Goal: Task Accomplishment & Management: Use online tool/utility

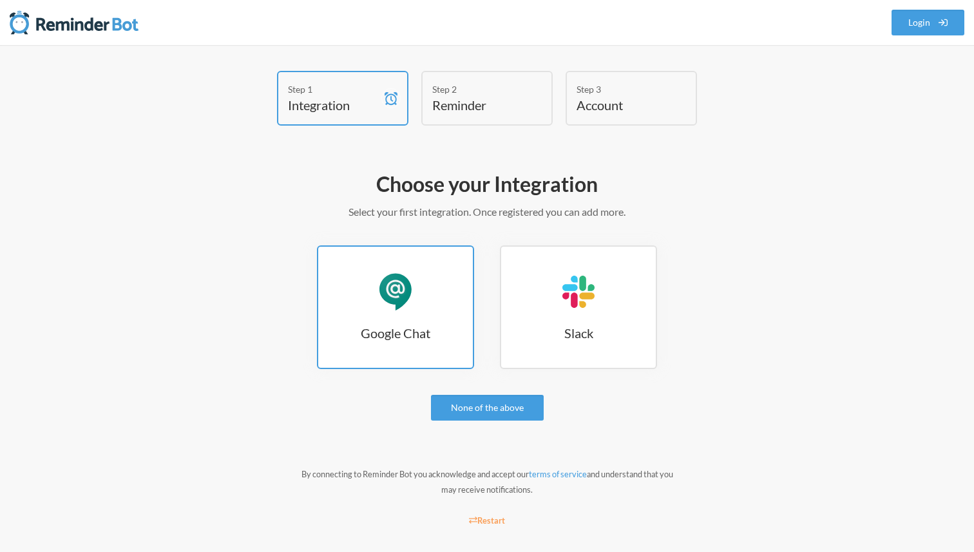
click at [413, 325] on h3 "Google Chat" at bounding box center [395, 333] width 155 height 18
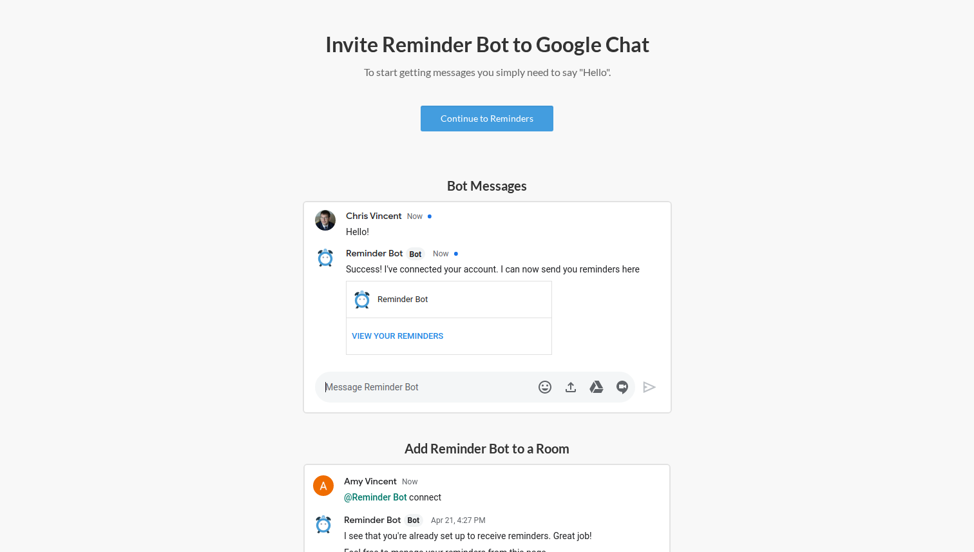
scroll to position [62, 0]
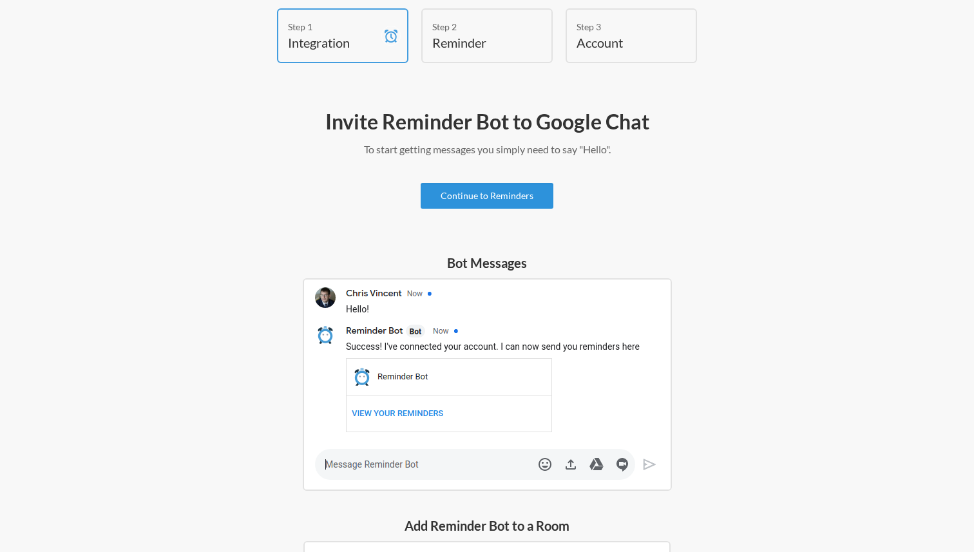
click at [502, 191] on link "Continue to Reminders" at bounding box center [487, 196] width 133 height 26
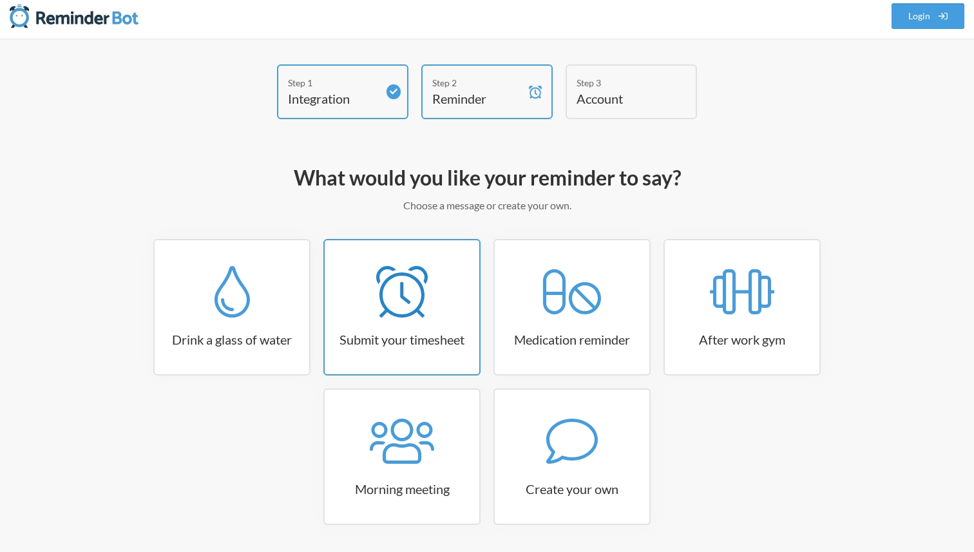
scroll to position [3, 0]
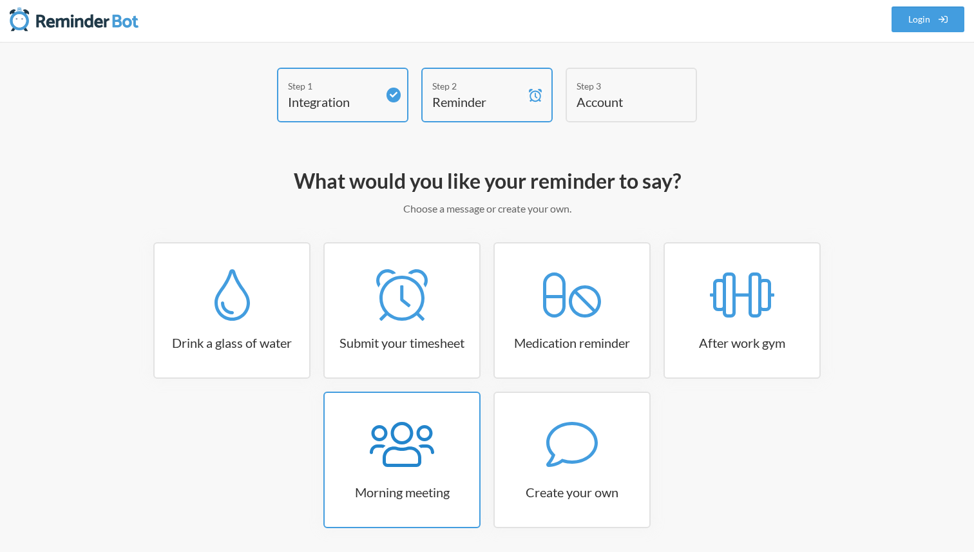
click at [410, 450] on icon at bounding box center [402, 445] width 64 height 52
select select "08:30:00"
select select "true"
select select "09:45:00"
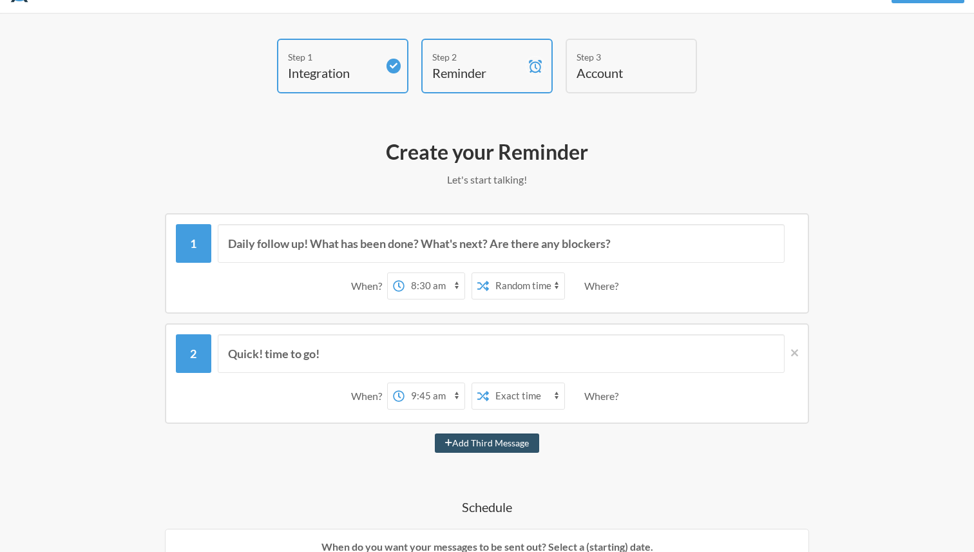
scroll to position [0, 0]
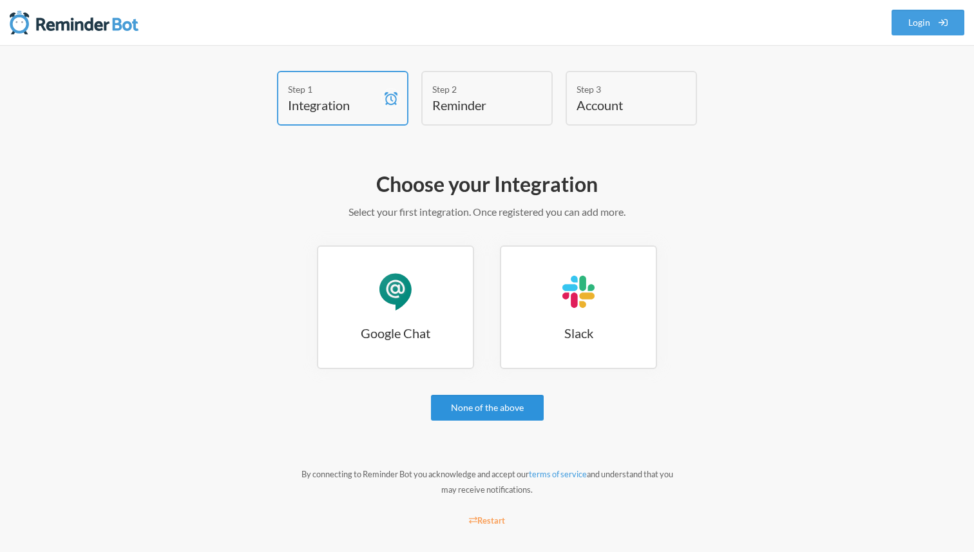
click at [455, 399] on link "None of the above" at bounding box center [487, 408] width 113 height 26
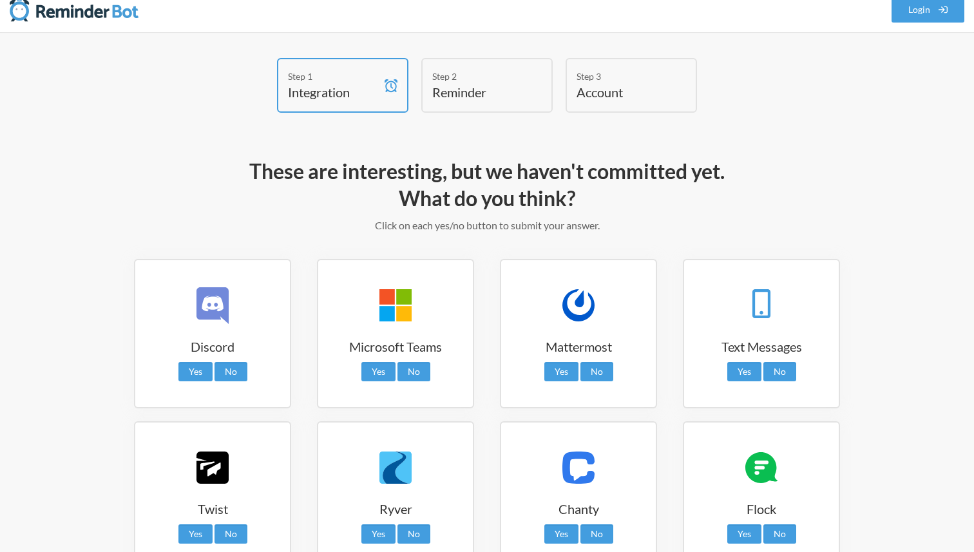
scroll to position [160, 0]
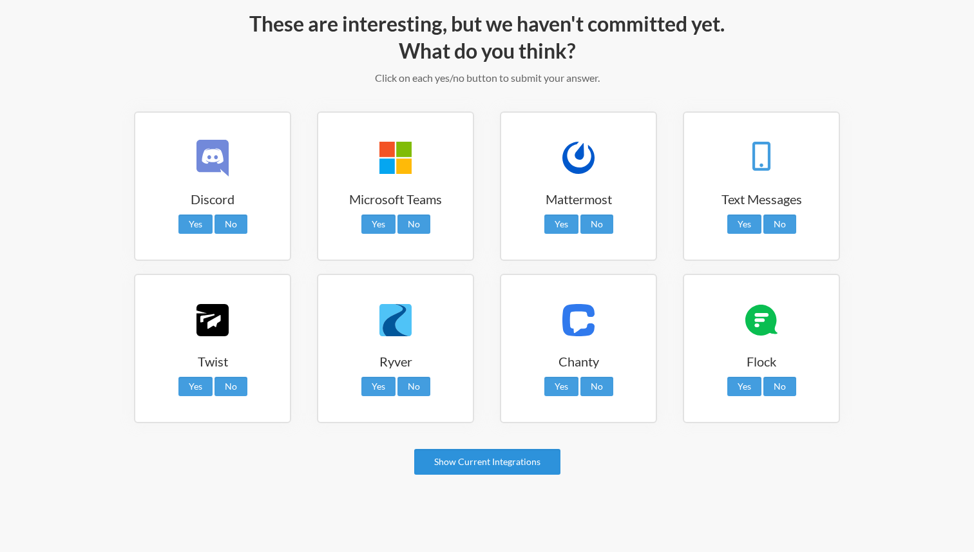
click at [506, 459] on link "Show Current Integrations" at bounding box center [487, 462] width 146 height 26
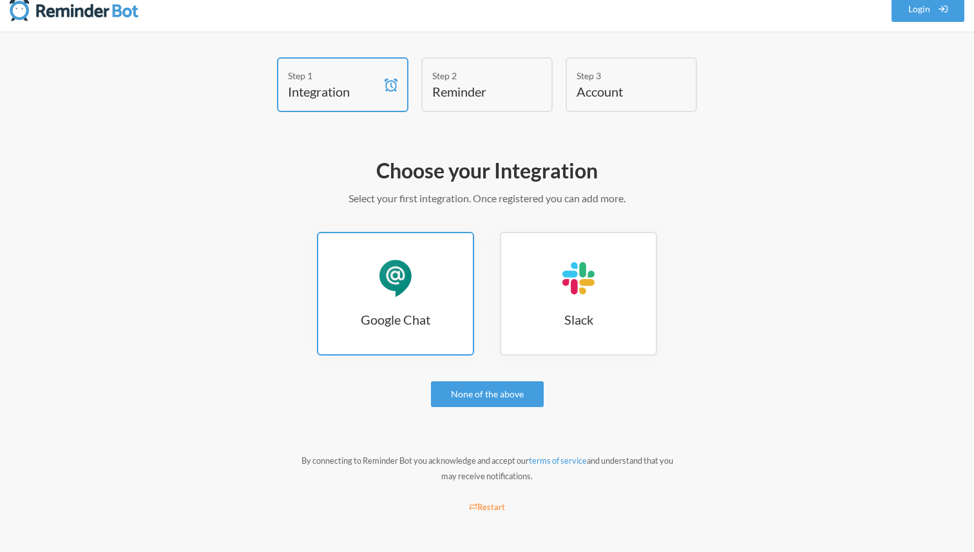
click at [442, 321] on h3 "Google Chat" at bounding box center [395, 319] width 155 height 18
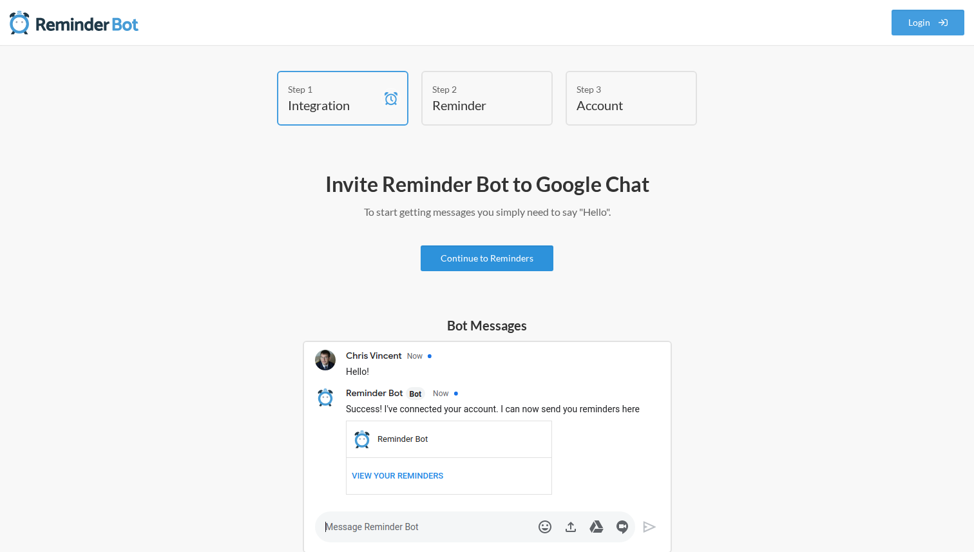
click at [504, 254] on link "Continue to Reminders" at bounding box center [487, 258] width 133 height 26
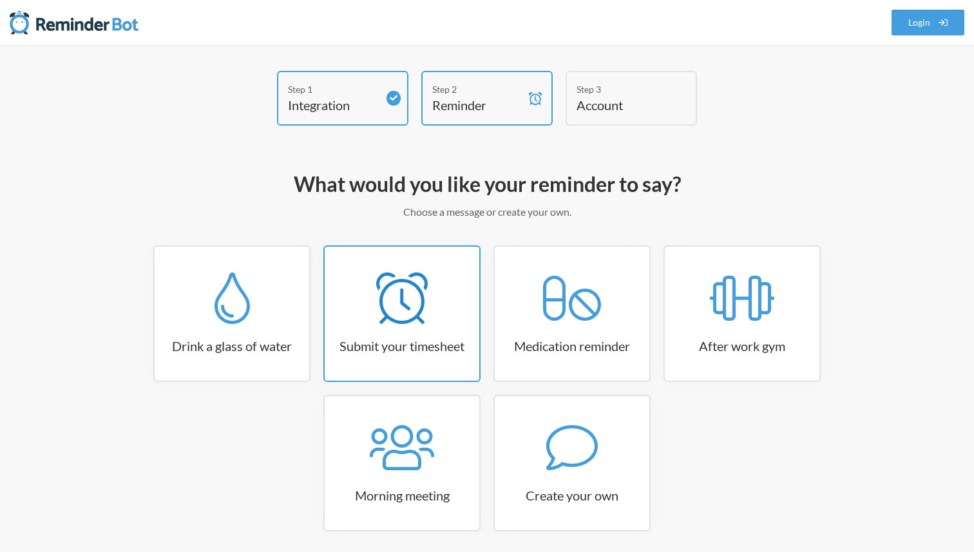
scroll to position [50, 0]
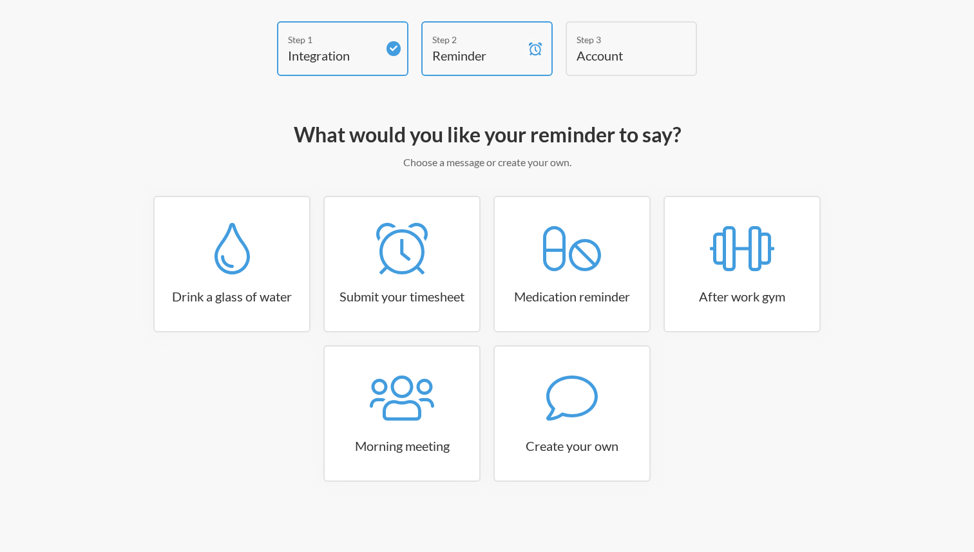
click at [310, 283] on div "Drink a glass of water" at bounding box center [232, 264] width 170 height 137
click at [269, 280] on link "Drink a glass of water" at bounding box center [231, 264] width 157 height 137
select select "06:30:00"
select select "true"
select select "11:00:00"
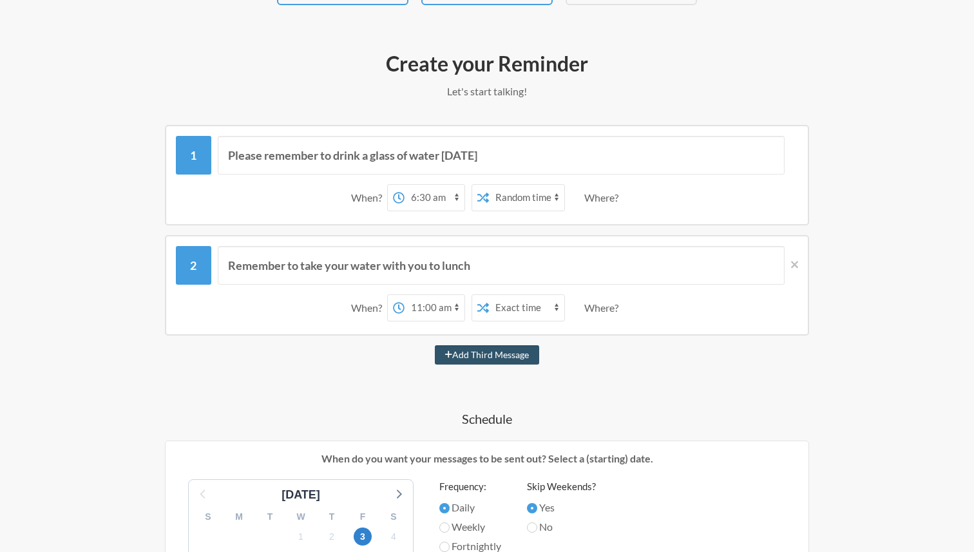
scroll to position [121, 0]
click at [513, 306] on select "Exact time Random time" at bounding box center [526, 307] width 75 height 26
click at [592, 198] on div "Where?" at bounding box center [603, 197] width 39 height 27
click at [625, 195] on div "When? 12:00 am 12:15 am 12:30 am 12:45 am 1:00 am 1:15 am 1:30 am 1:45 am 2:00 …" at bounding box center [487, 197] width 622 height 40
click at [540, 229] on div "Please remember to drink a glass of water today When? 12:00 am 12:15 am 12:30 a…" at bounding box center [486, 536] width 747 height 825
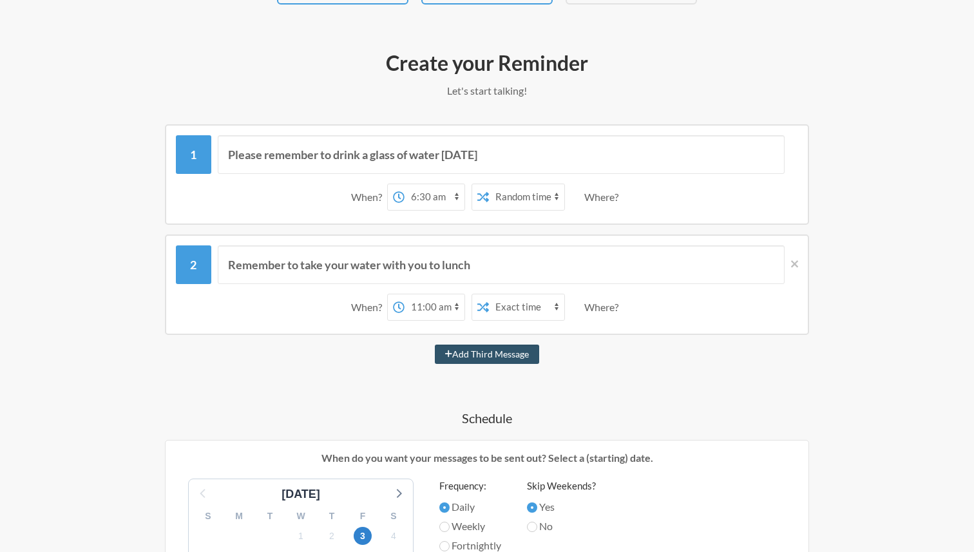
click at [453, 207] on select "12:00 am 12:15 am 12:30 am 12:45 am 1:00 am 1:15 am 1:30 am 1:45 am 2:00 am 2:1…" at bounding box center [434, 197] width 60 height 26
click at [795, 265] on icon at bounding box center [794, 263] width 7 height 7
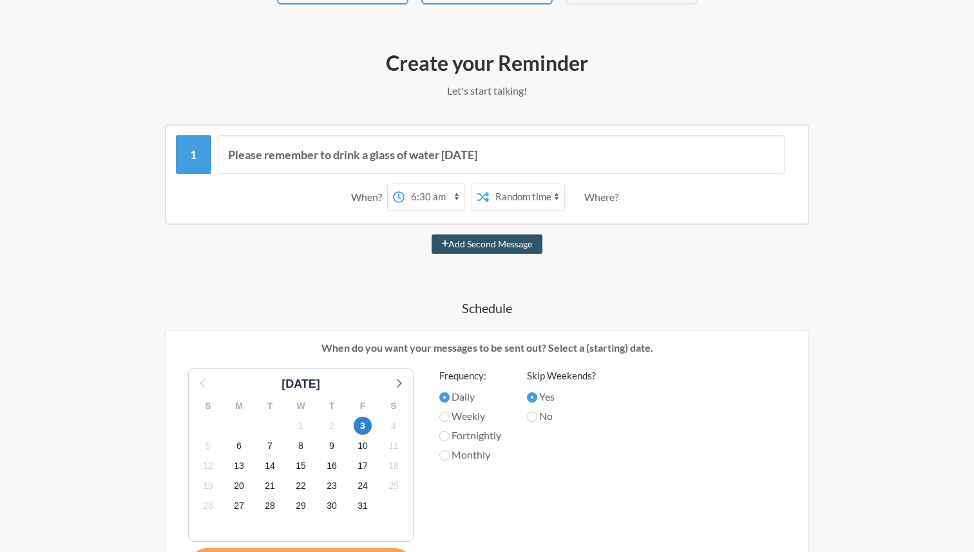
click at [521, 192] on select "Exact time Random time" at bounding box center [526, 197] width 75 height 26
select select "false"
click at [489, 184] on select "Exact time Random time" at bounding box center [526, 197] width 75 height 26
click at [421, 196] on select "12:00 am 12:15 am 12:30 am 12:45 am 1:00 am 1:15 am 1:30 am 1:45 am 2:00 am 2:1…" at bounding box center [434, 197] width 60 height 26
click at [404, 184] on select "12:00 am 12:15 am 12:30 am 12:45 am 1:00 am 1:15 am 1:30 am 1:45 am 2:00 am 2:1…" at bounding box center [434, 197] width 60 height 26
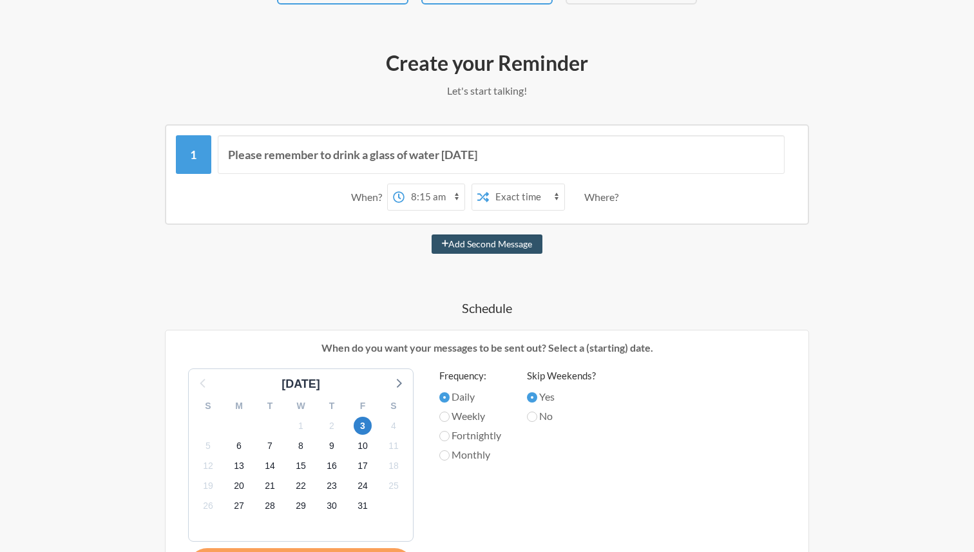
click at [432, 199] on select "12:00 am 12:15 am 12:30 am 12:45 am 1:00 am 1:15 am 1:30 am 1:45 am 2:00 am 2:1…" at bounding box center [434, 197] width 60 height 26
click at [404, 184] on select "12:00 am 12:15 am 12:30 am 12:45 am 1:00 am 1:15 am 1:30 am 1:45 am 2:00 am 2:1…" at bounding box center [434, 197] width 60 height 26
click at [440, 186] on select "12:00 am 12:15 am 12:30 am 12:45 am 1:00 am 1:15 am 1:30 am 1:45 am 2:00 am 2:1…" at bounding box center [434, 197] width 60 height 26
select select "15:15:00"
click at [404, 184] on select "12:00 am 12:15 am 12:30 am 12:45 am 1:00 am 1:15 am 1:30 am 1:45 am 2:00 am 2:1…" at bounding box center [434, 197] width 60 height 26
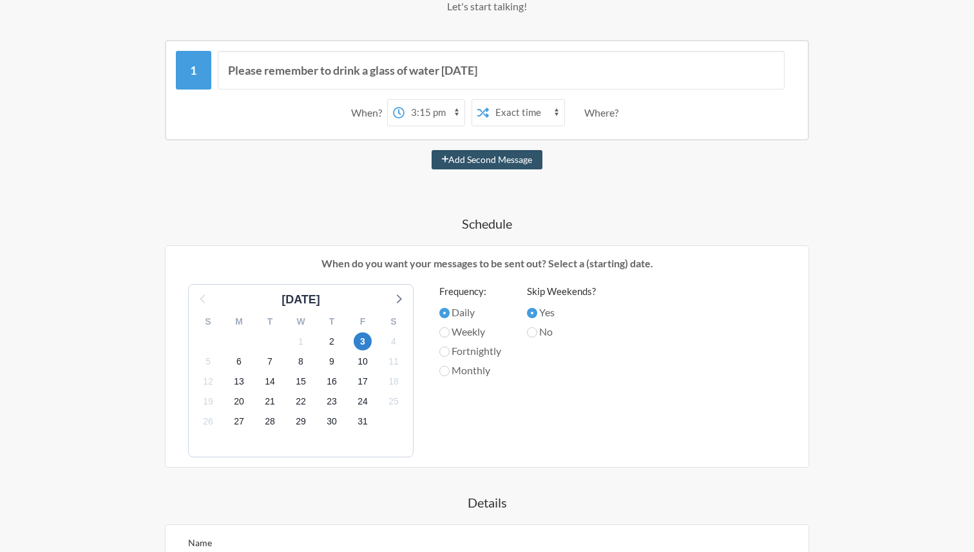
scroll to position [208, 0]
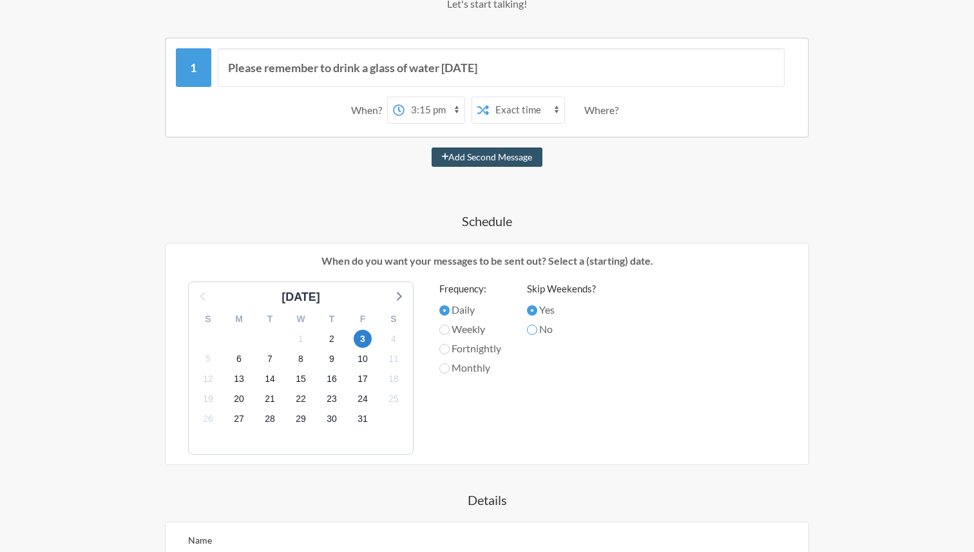
click at [535, 334] on input "No" at bounding box center [532, 330] width 10 height 10
radio input "true"
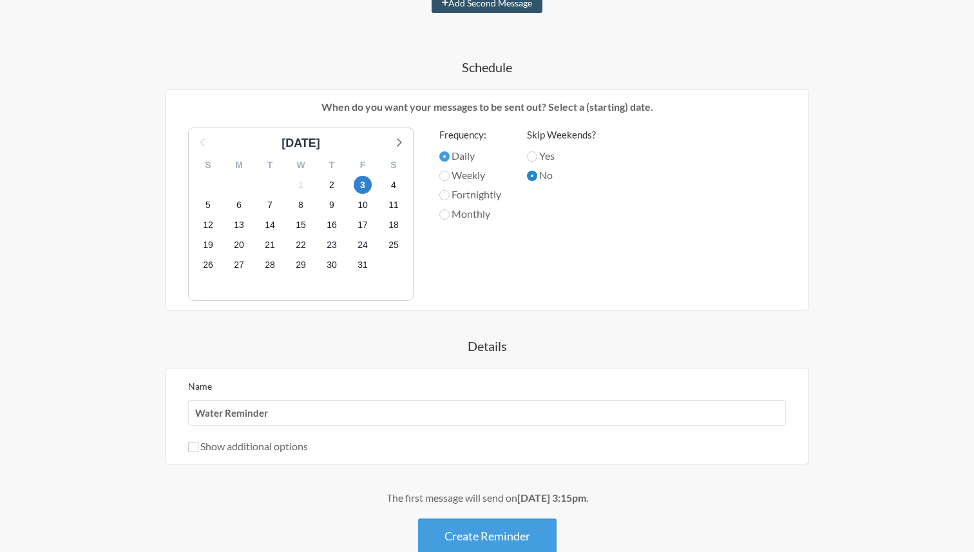
scroll to position [441, 0]
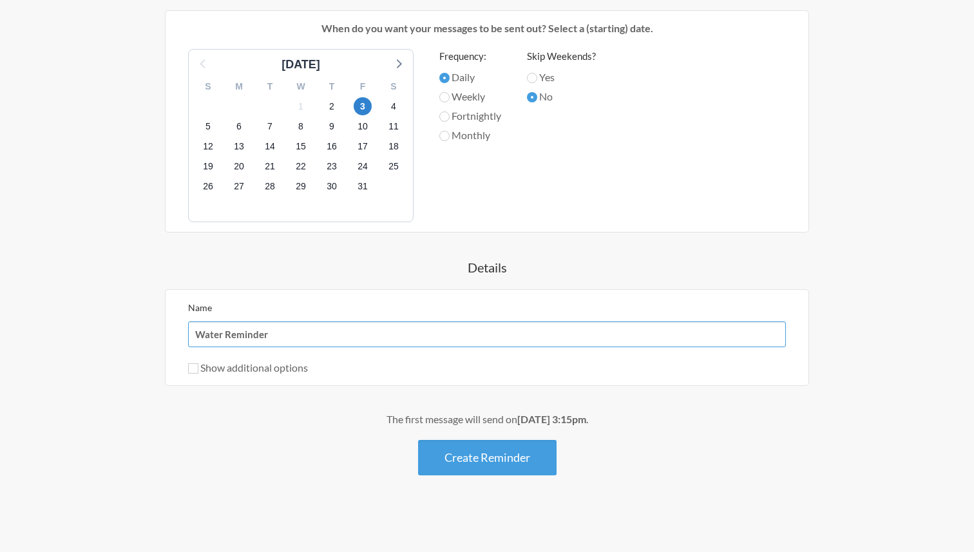
click at [336, 344] on input "Water Reminder" at bounding box center [487, 334] width 598 height 26
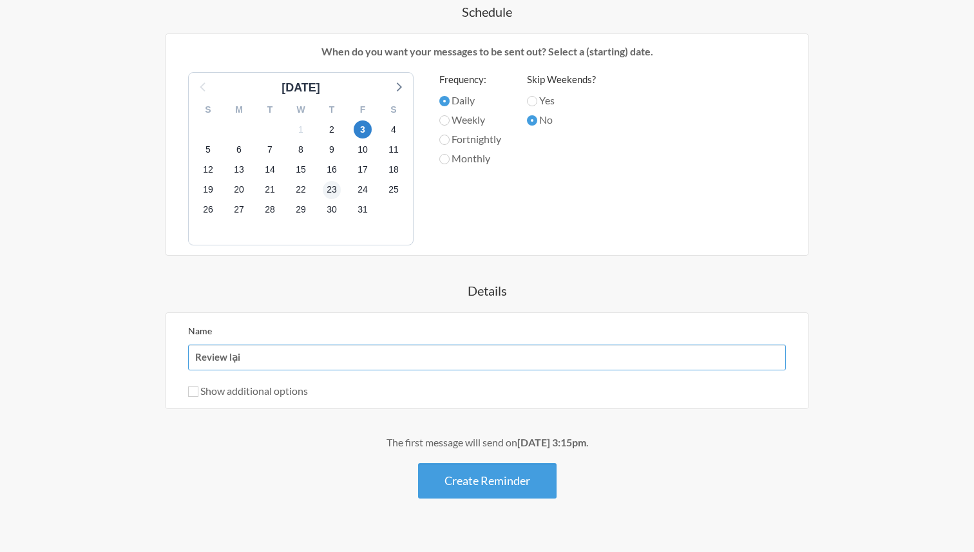
scroll to position [401, 0]
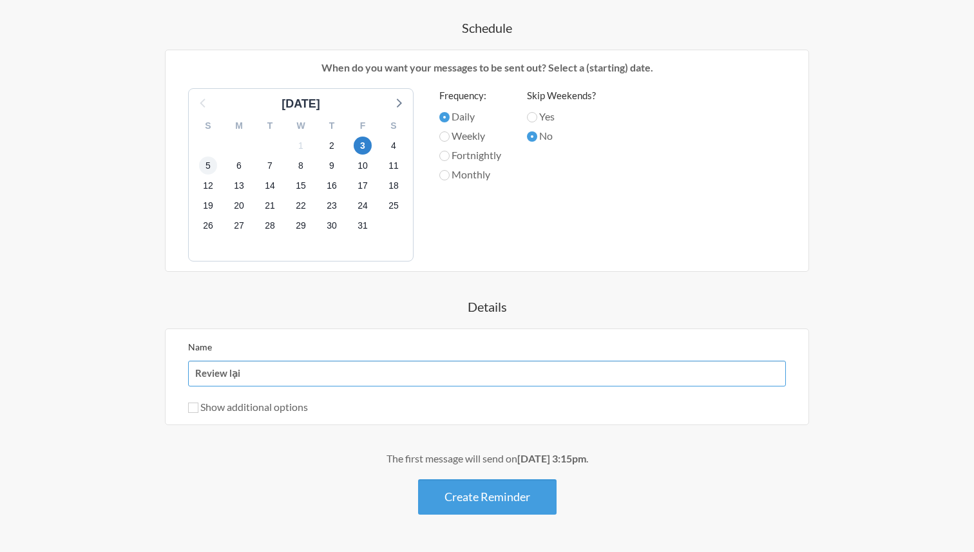
type input "Review lại"
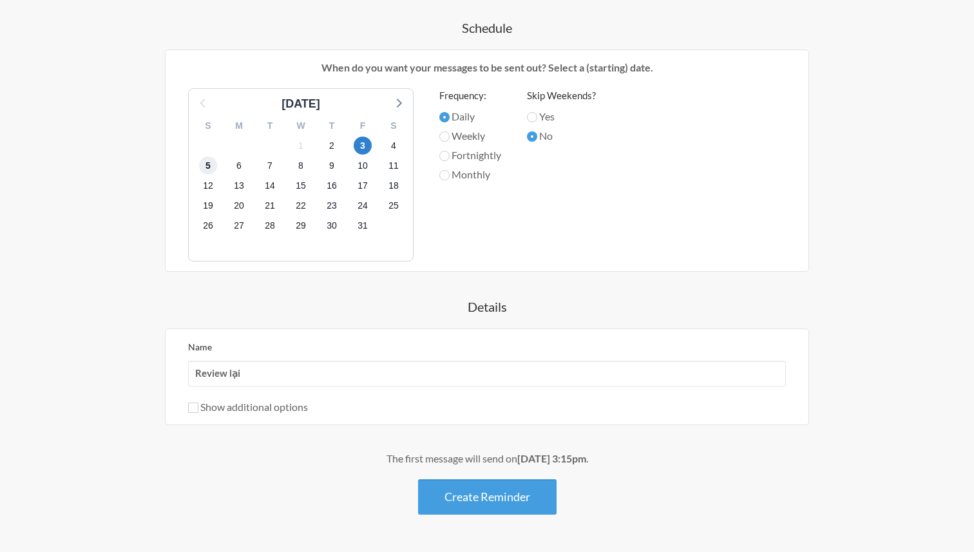
click at [210, 158] on span "5" at bounding box center [208, 166] width 18 height 18
click at [471, 481] on button "Create Reminder" at bounding box center [487, 496] width 138 height 35
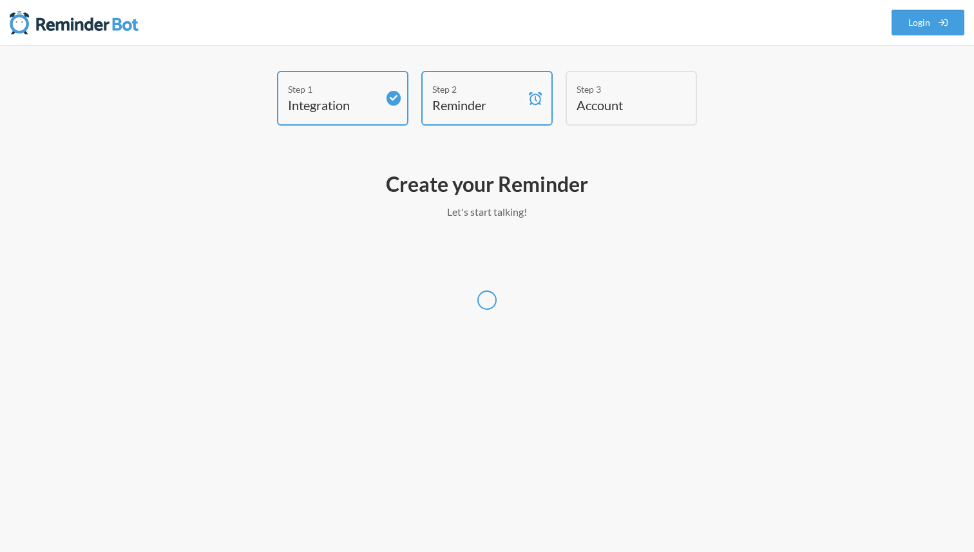
select select "UTC"
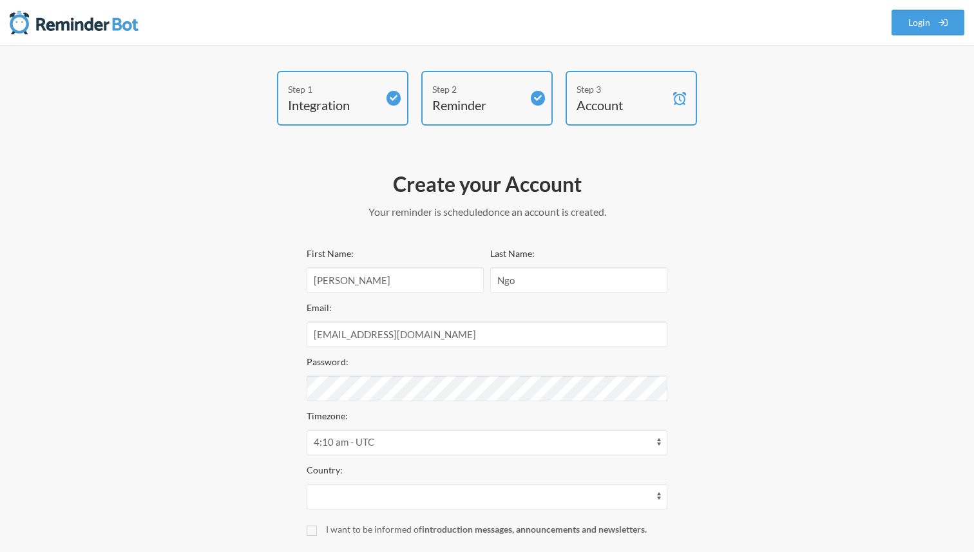
select select "VN"
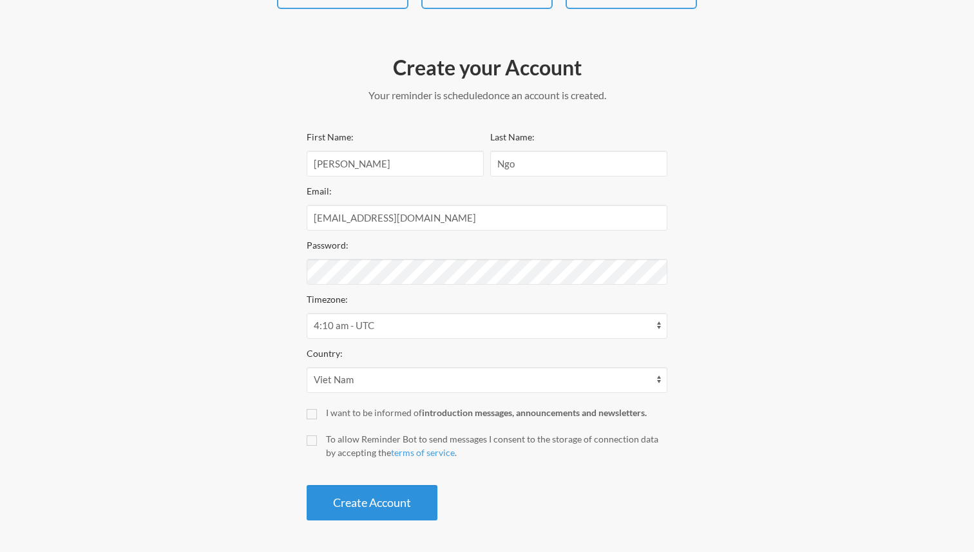
click at [404, 506] on button "Create Account" at bounding box center [372, 502] width 131 height 35
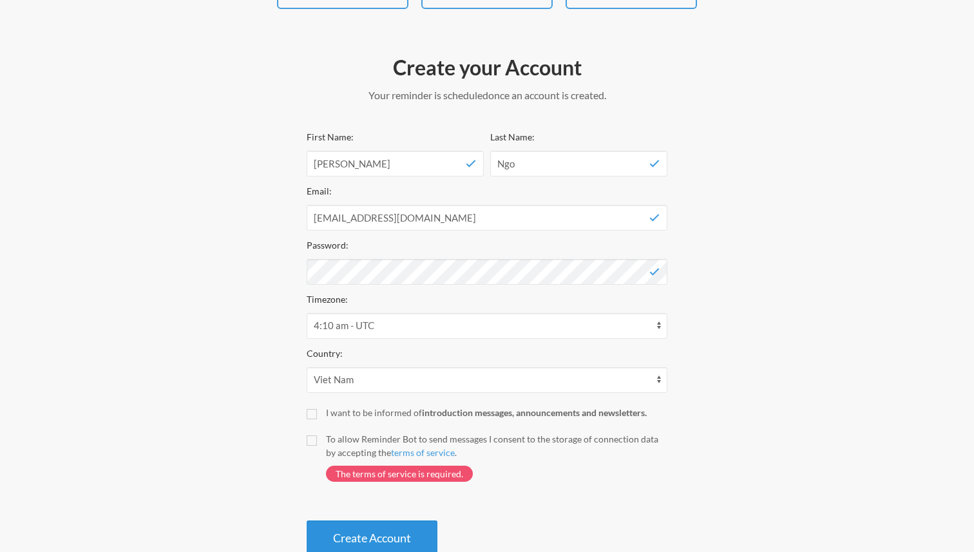
click at [372, 540] on button "Create Account" at bounding box center [372, 537] width 131 height 35
click at [308, 410] on input "I want to be informed of introduction messages, announcements and newsletters." at bounding box center [312, 414] width 10 height 10
checkbox input "true"
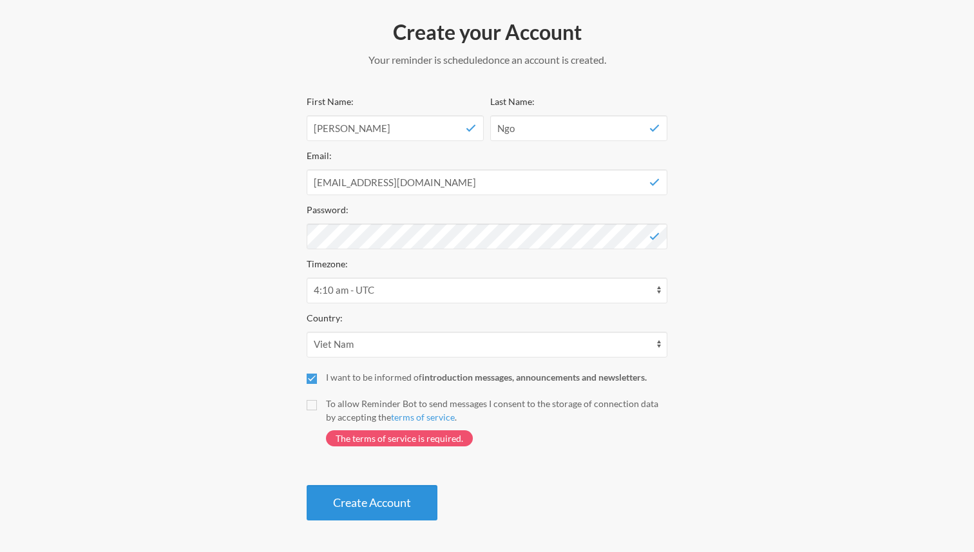
click at [350, 493] on button "Create Account" at bounding box center [372, 502] width 131 height 35
click at [312, 404] on input "To allow Reminder Bot to send messages I consent to the storage of connection d…" at bounding box center [312, 405] width 10 height 10
checkbox input "true"
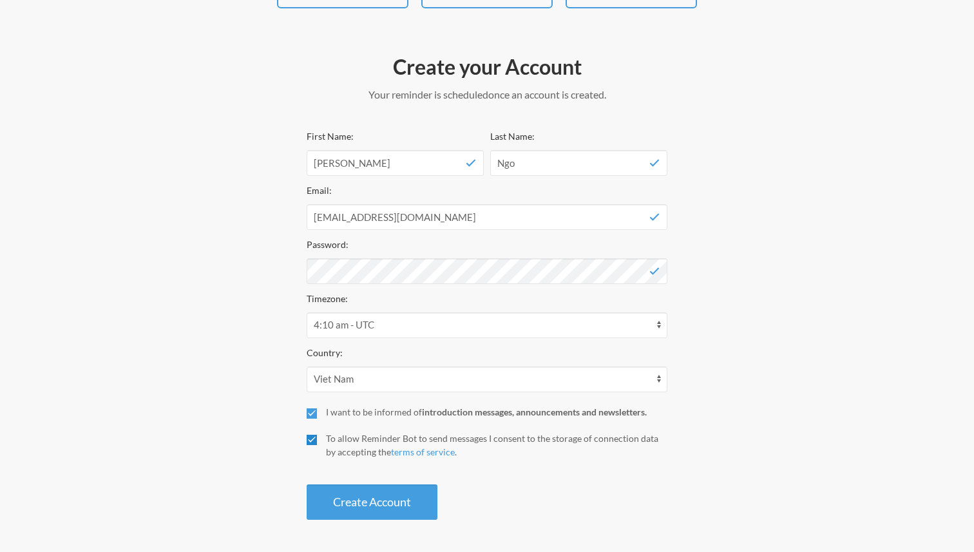
scroll to position [117, 0]
click at [317, 411] on label "I want to be informed of introduction messages, announcements and newsletters." at bounding box center [487, 413] width 361 height 14
click at [317, 411] on input "I want to be informed of introduction messages, announcements and newsletters." at bounding box center [312, 414] width 10 height 10
checkbox input "false"
click at [350, 497] on button "Create Account" at bounding box center [372, 502] width 131 height 35
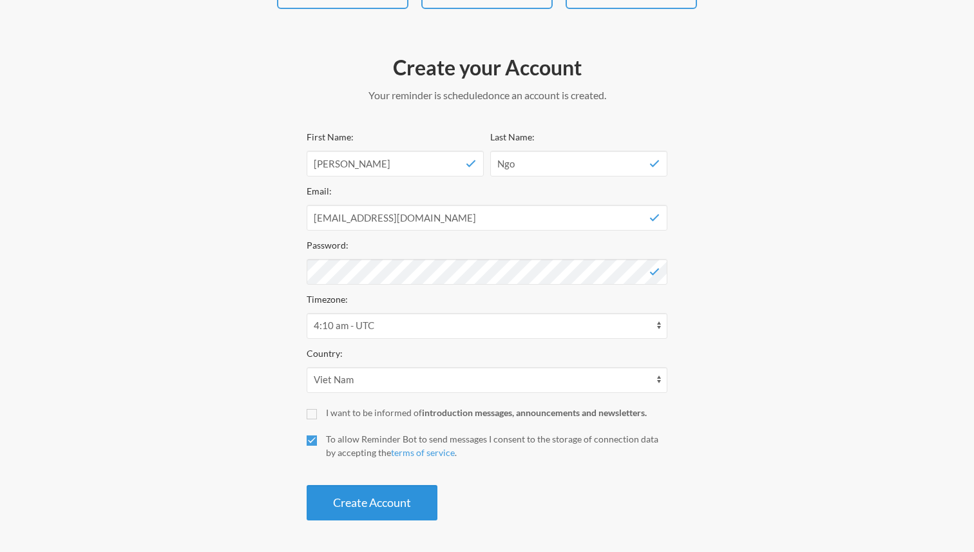
scroll to position [68, 0]
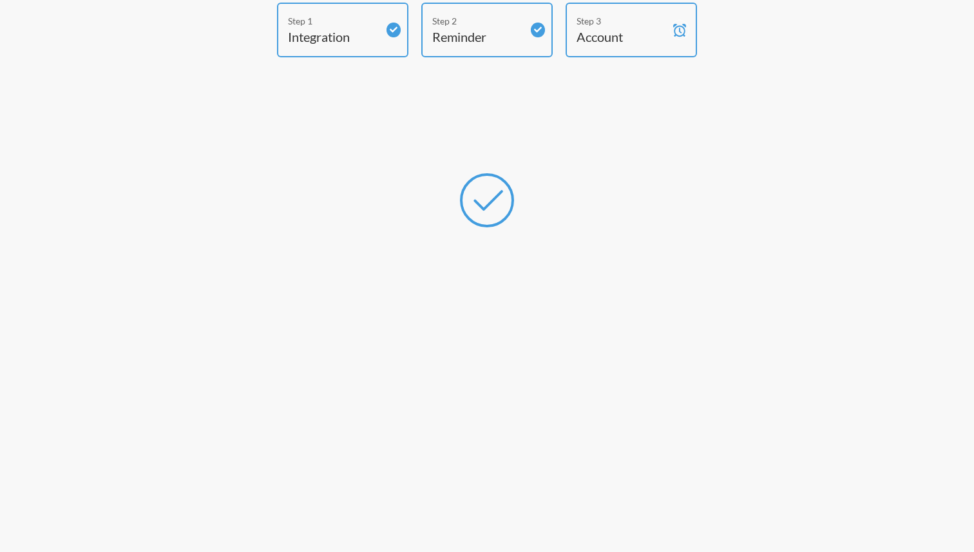
click at [468, 229] on form "Your subscription includes a 0 day trial. We'll charge you with a $0.00 USD eve…" at bounding box center [487, 324] width 361 height 392
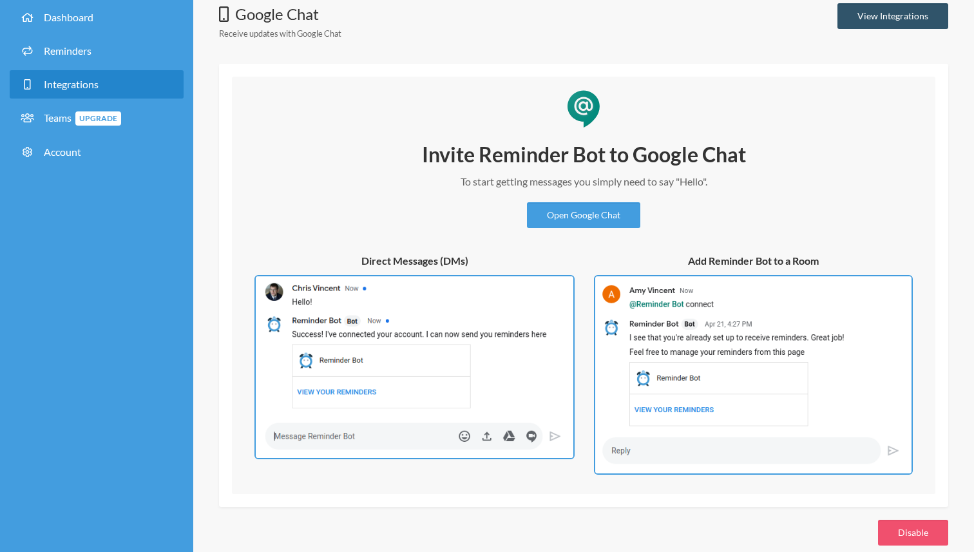
scroll to position [87, 0]
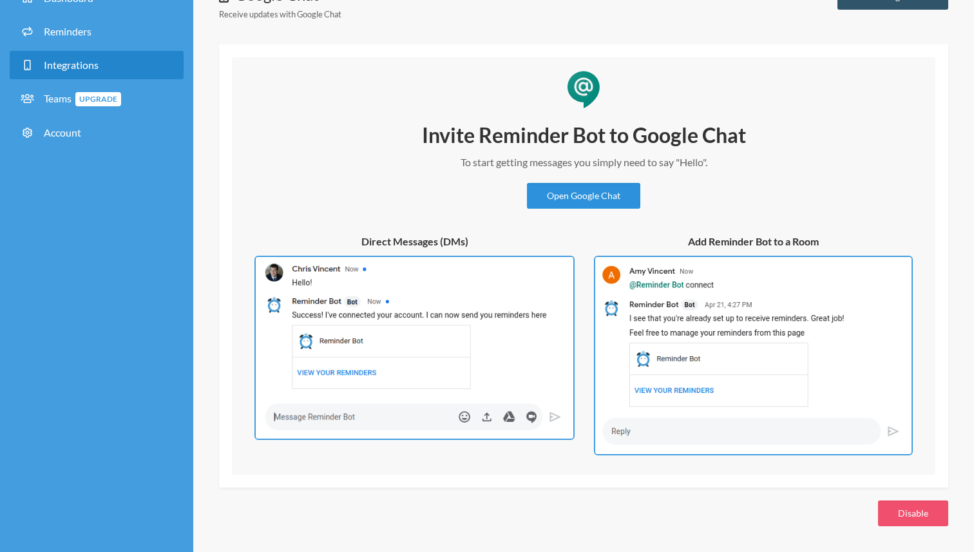
click at [611, 193] on link "Open Google Chat" at bounding box center [583, 196] width 113 height 26
click at [385, 90] on div "Invite Reminder Bot to Google Chat To start getting messages you simply need to…" at bounding box center [584, 263] width 678 height 386
click at [524, 127] on h2 "Invite Reminder Bot to Google Chat" at bounding box center [583, 135] width 386 height 27
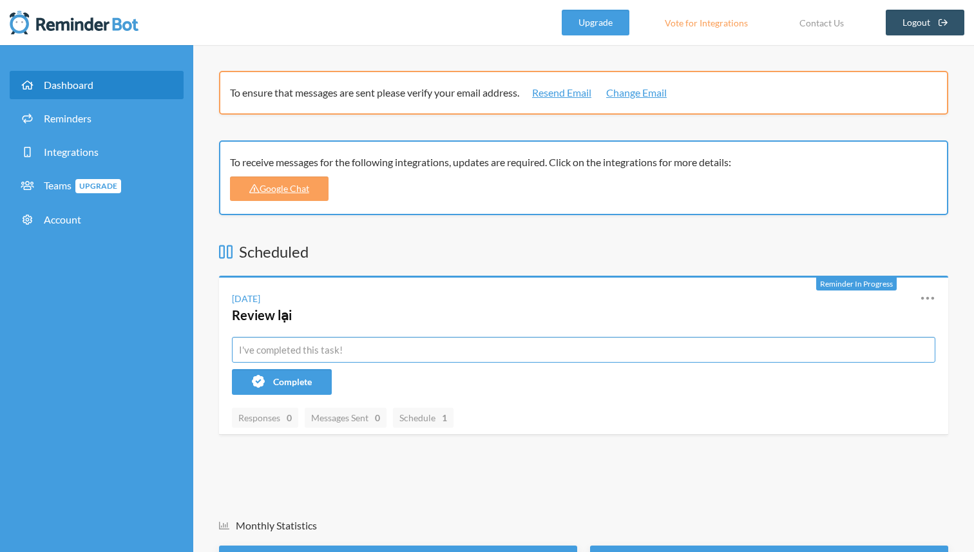
click at [330, 339] on input "text" at bounding box center [583, 350] width 703 height 26
